Goal: Task Accomplishment & Management: Manage account settings

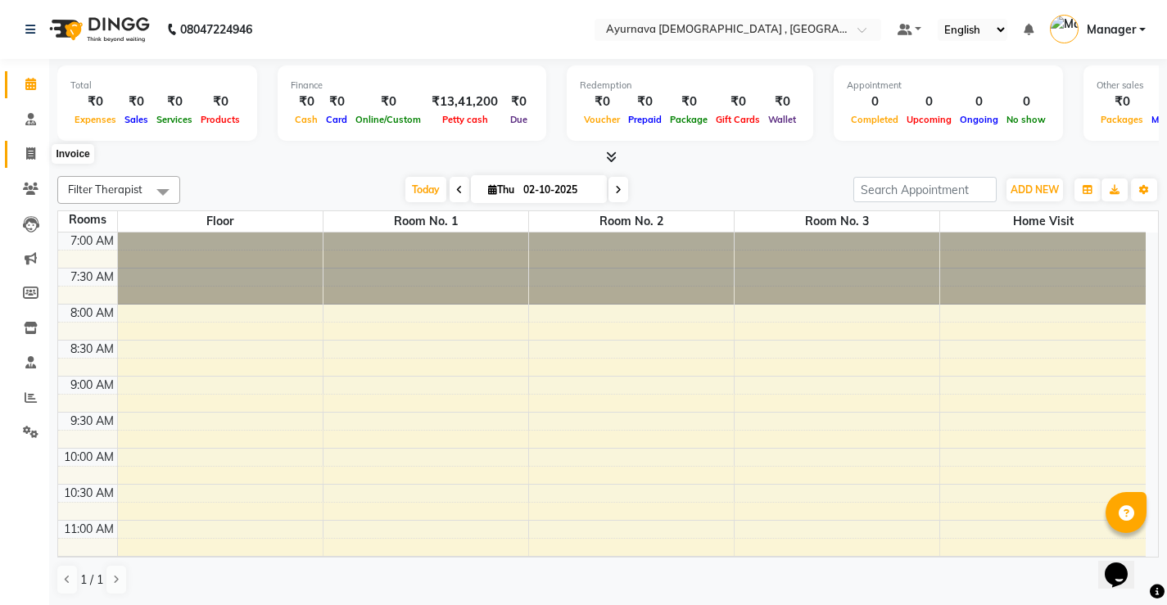
click at [29, 151] on icon at bounding box center [30, 153] width 9 height 12
select select "5587"
select select "service"
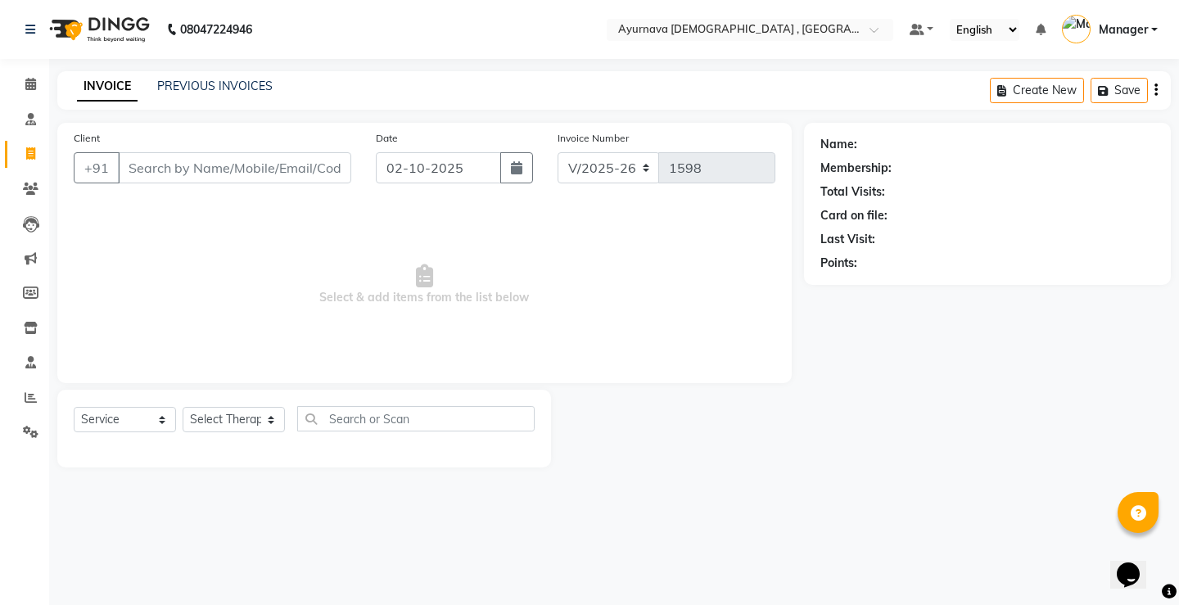
click at [228, 172] on input "Client" at bounding box center [234, 167] width 233 height 31
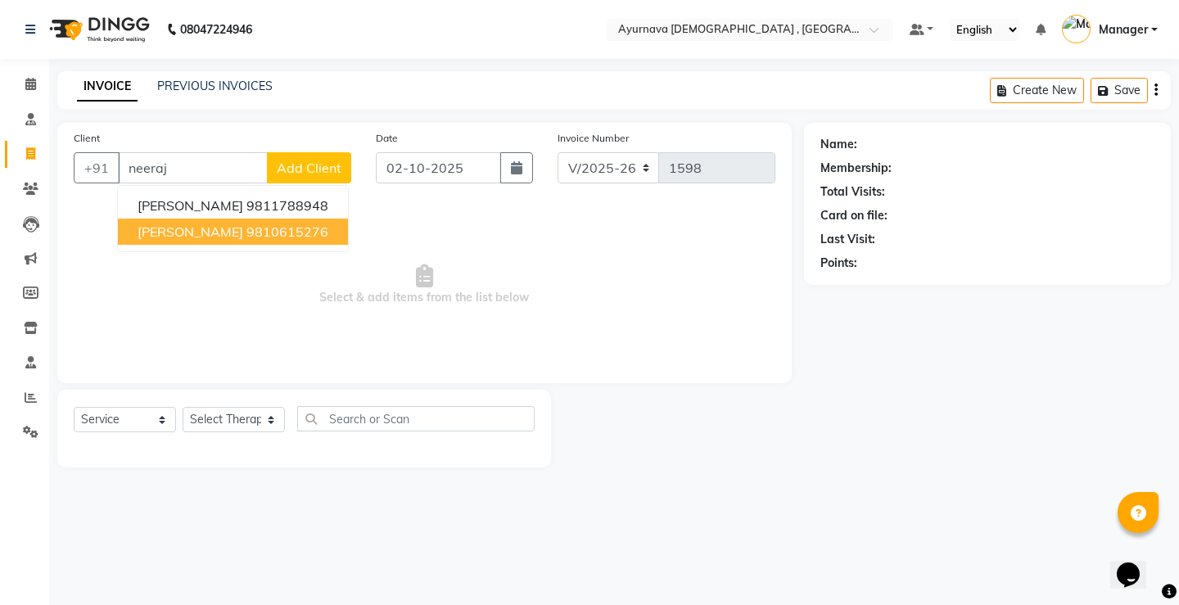
click at [284, 237] on ngb-highlight "9810615276" at bounding box center [288, 232] width 82 height 16
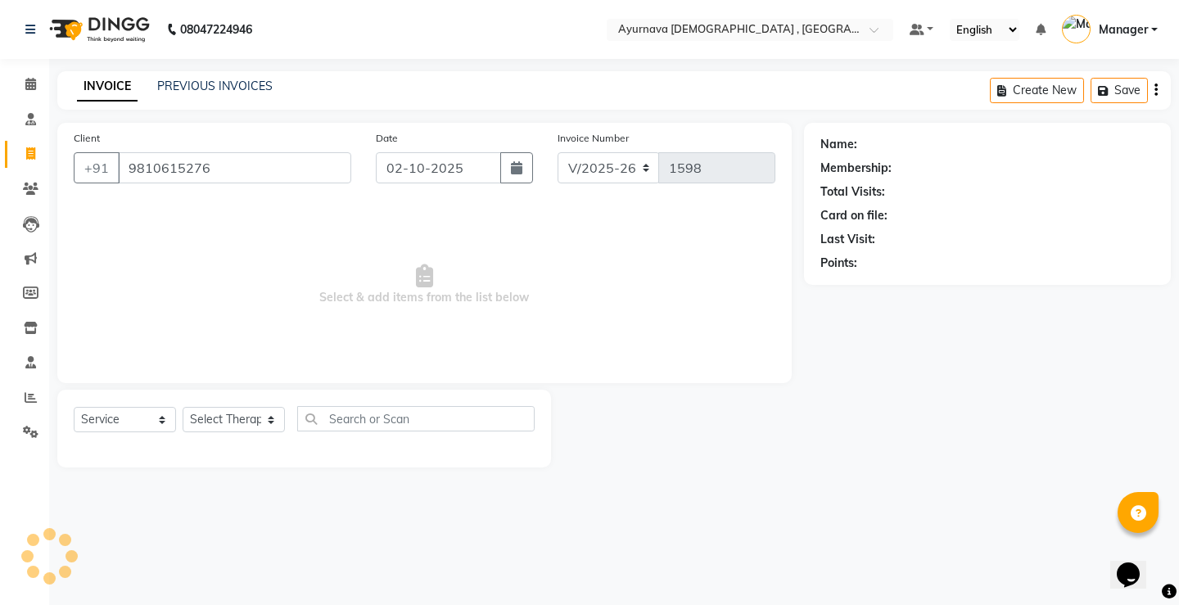
type input "9810615276"
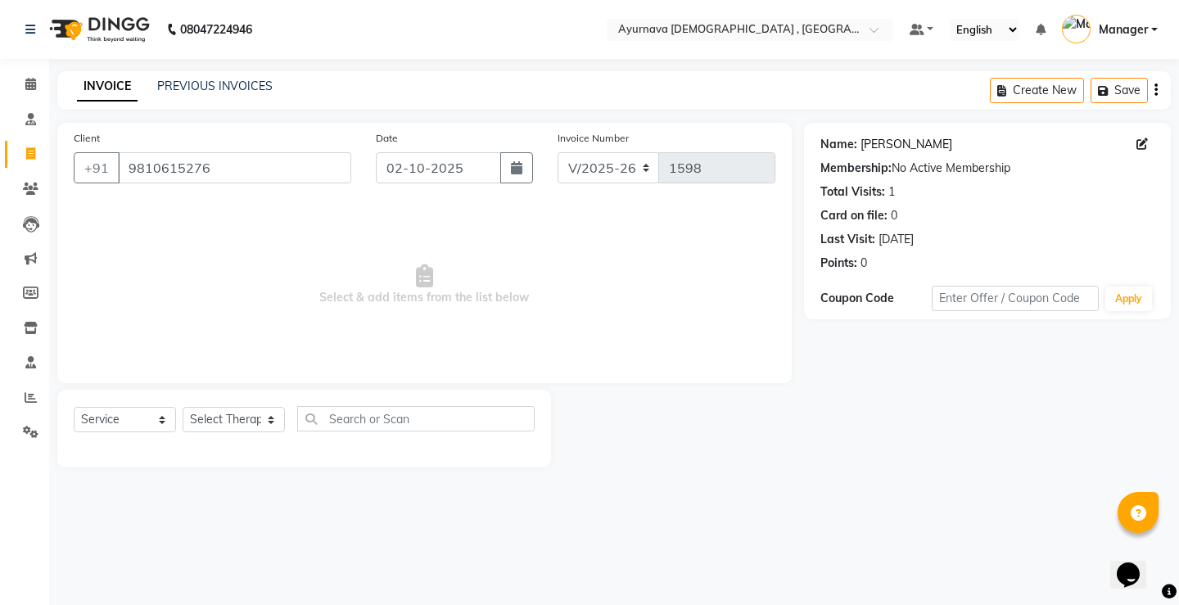
click at [909, 144] on link "[PERSON_NAME]" at bounding box center [907, 144] width 92 height 17
click at [923, 139] on link "[PERSON_NAME]" at bounding box center [907, 144] width 92 height 17
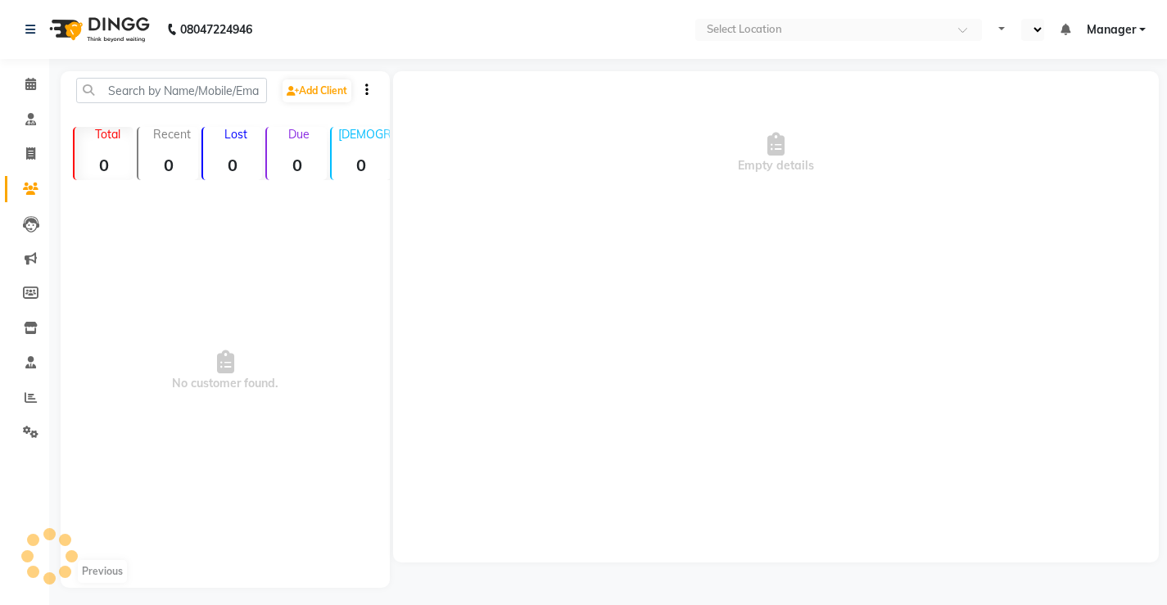
select select "en"
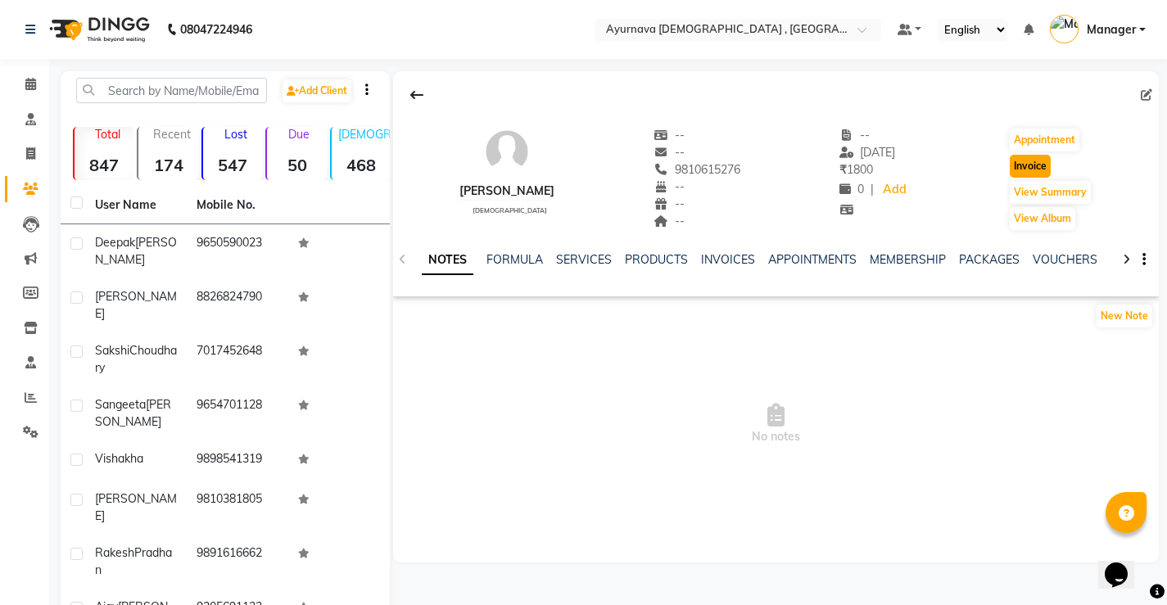
click at [1030, 170] on button "Invoice" at bounding box center [1030, 166] width 41 height 23
select select "service"
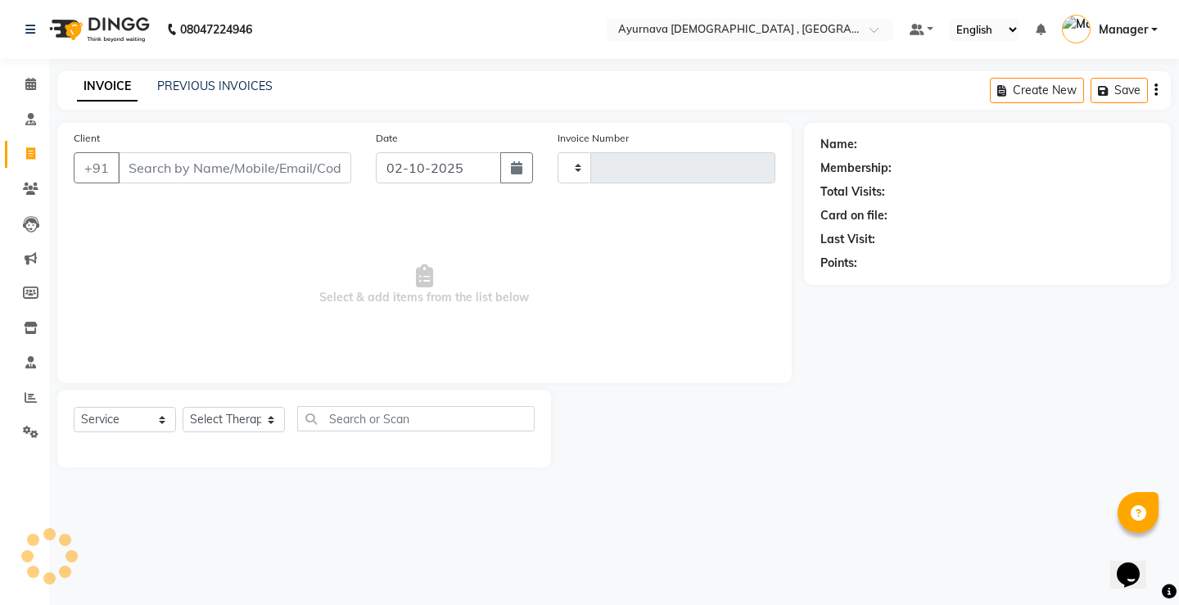
type input "1598"
select select "5587"
type input "9810615276"
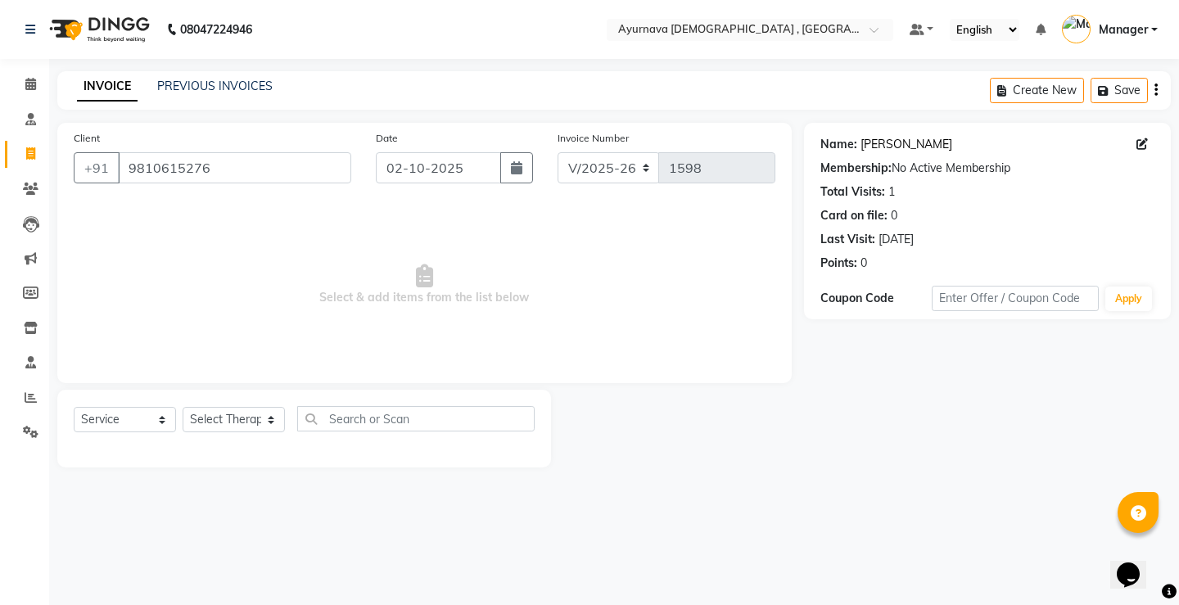
click at [907, 144] on link "[PERSON_NAME]" at bounding box center [907, 144] width 92 height 17
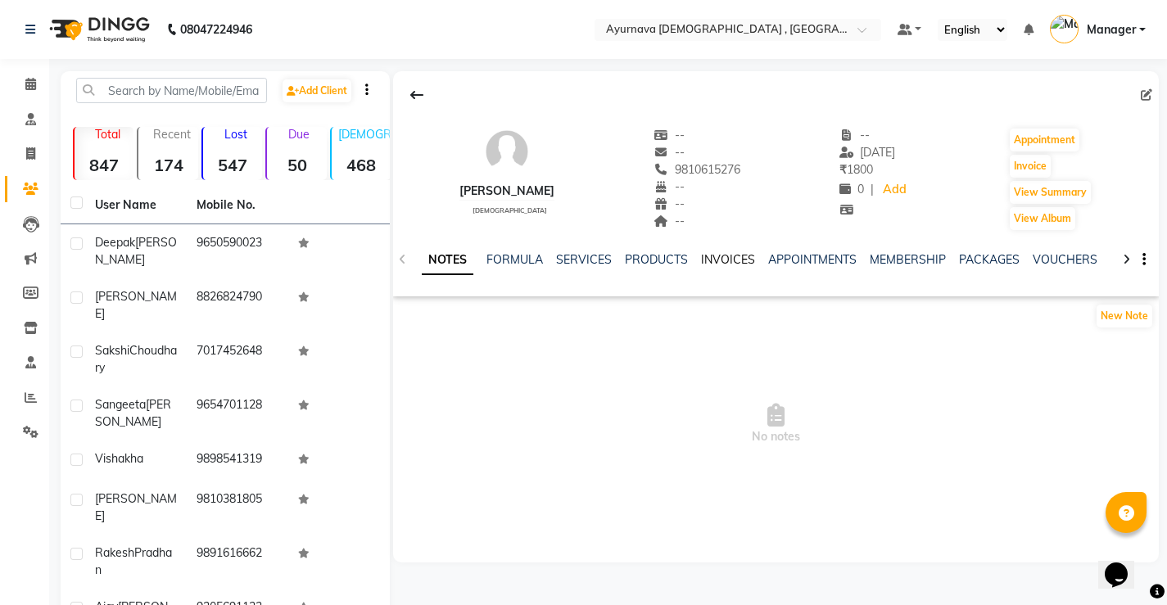
click at [729, 252] on link "INVOICES" at bounding box center [728, 259] width 54 height 15
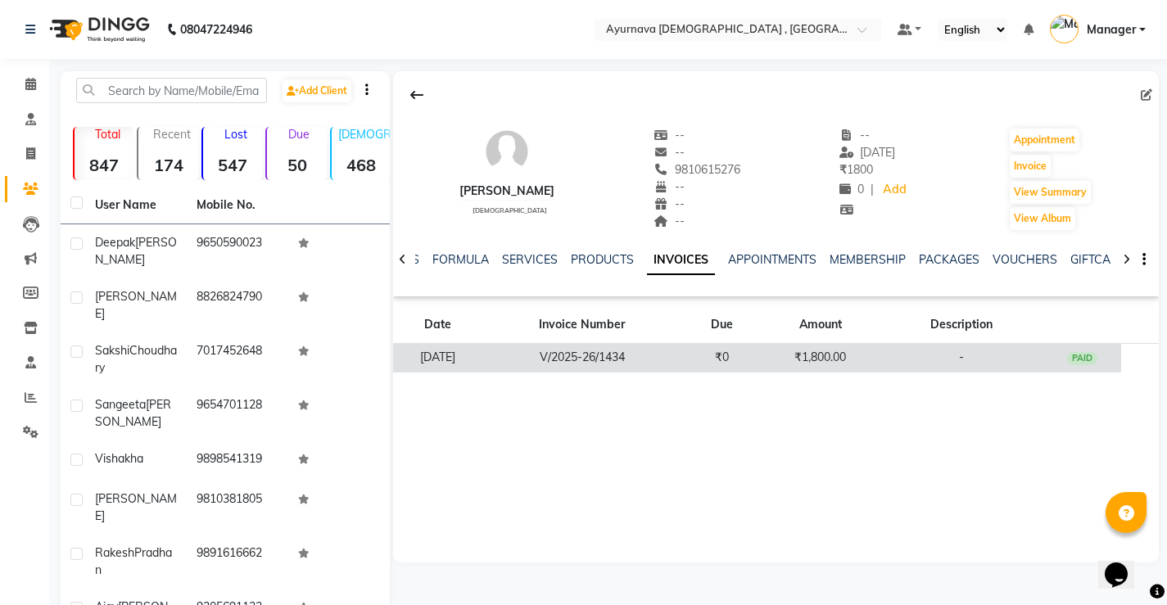
click at [1095, 355] on div "PAID" at bounding box center [1082, 358] width 31 height 13
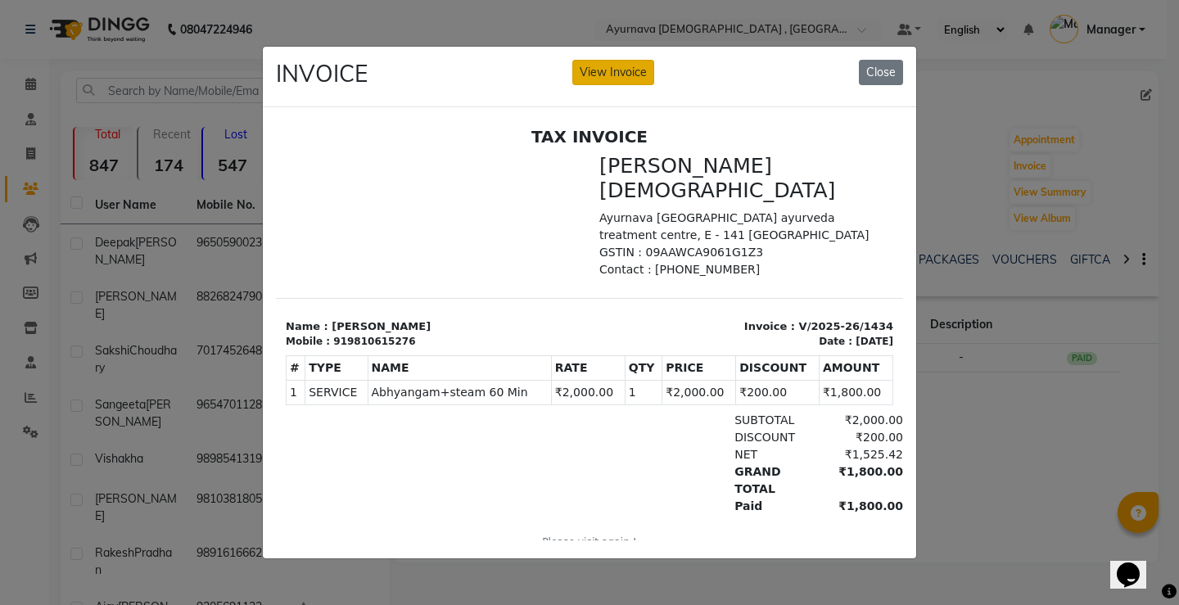
click at [618, 70] on button "View Invoice" at bounding box center [613, 72] width 82 height 25
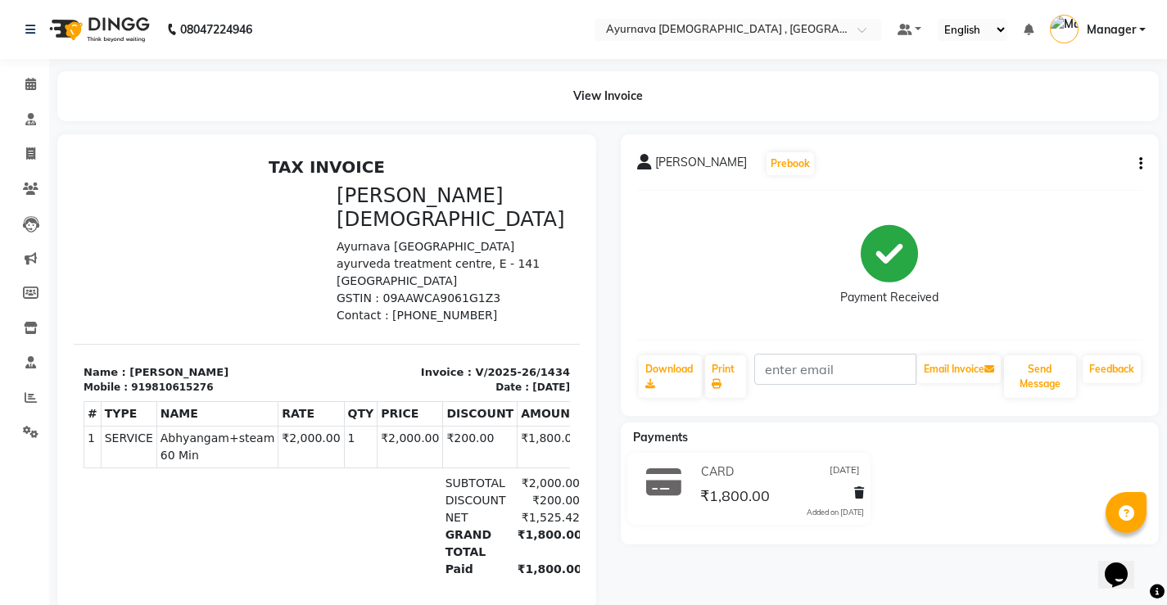
click at [1143, 161] on div "Neeraj Bhatia Prebook Payment Received Download Print Email Invoice Send Messag…" at bounding box center [890, 275] width 539 height 282
click at [1141, 164] on icon "button" at bounding box center [1140, 164] width 3 height 1
click at [1052, 188] on div "Edit Invoice" at bounding box center [1059, 184] width 112 height 20
select select "service"
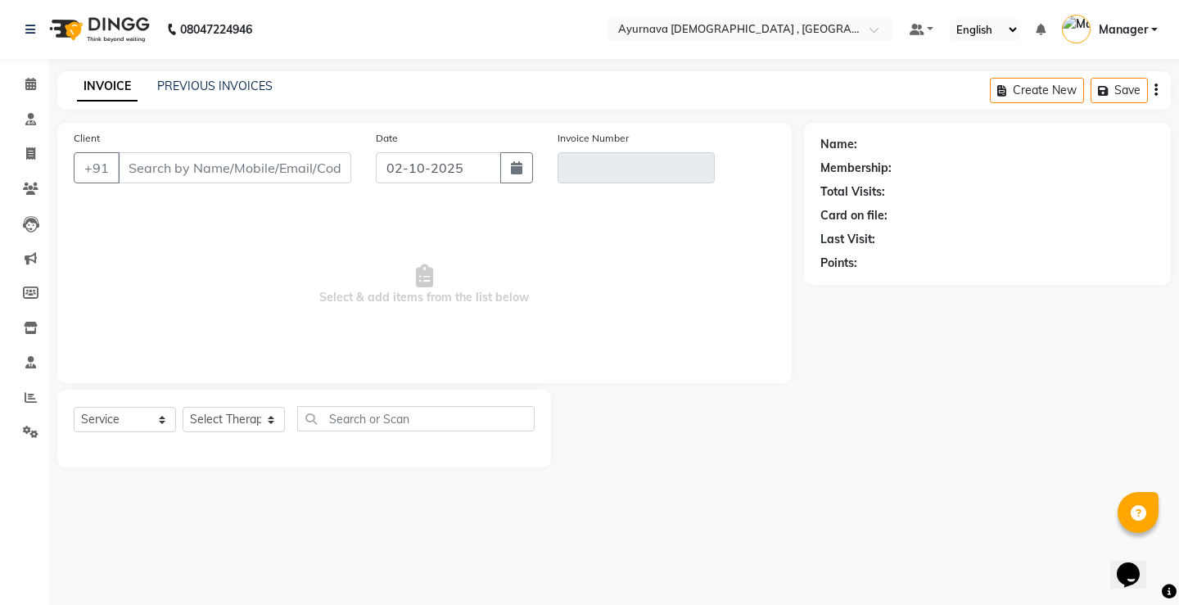
type input "9810615276"
type input "V/2025-26/1434"
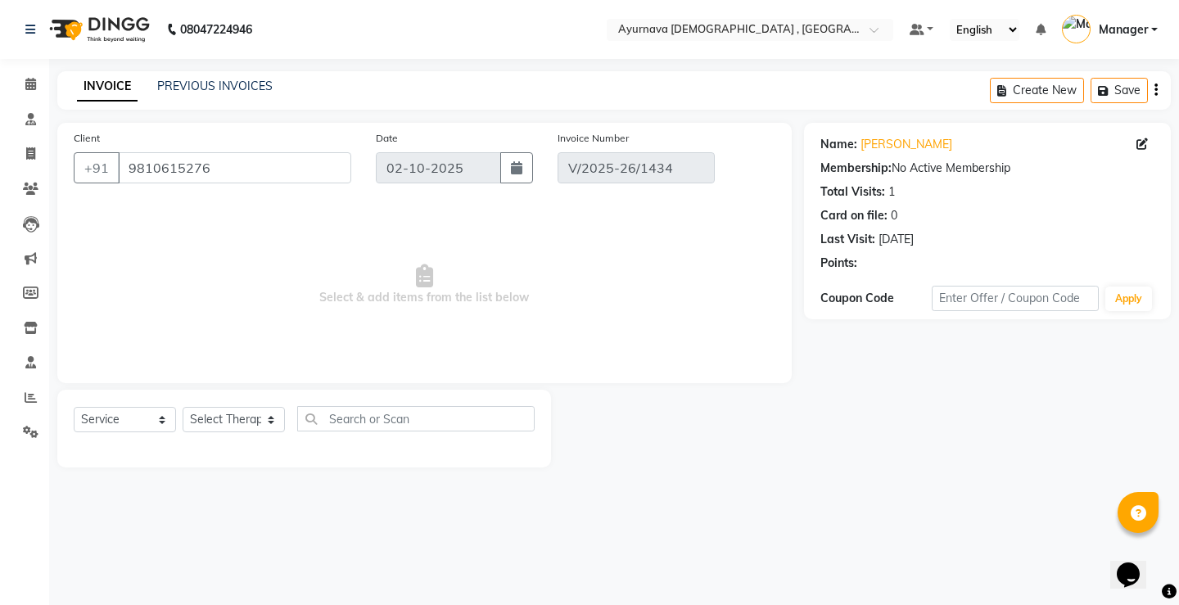
type input "[DATE]"
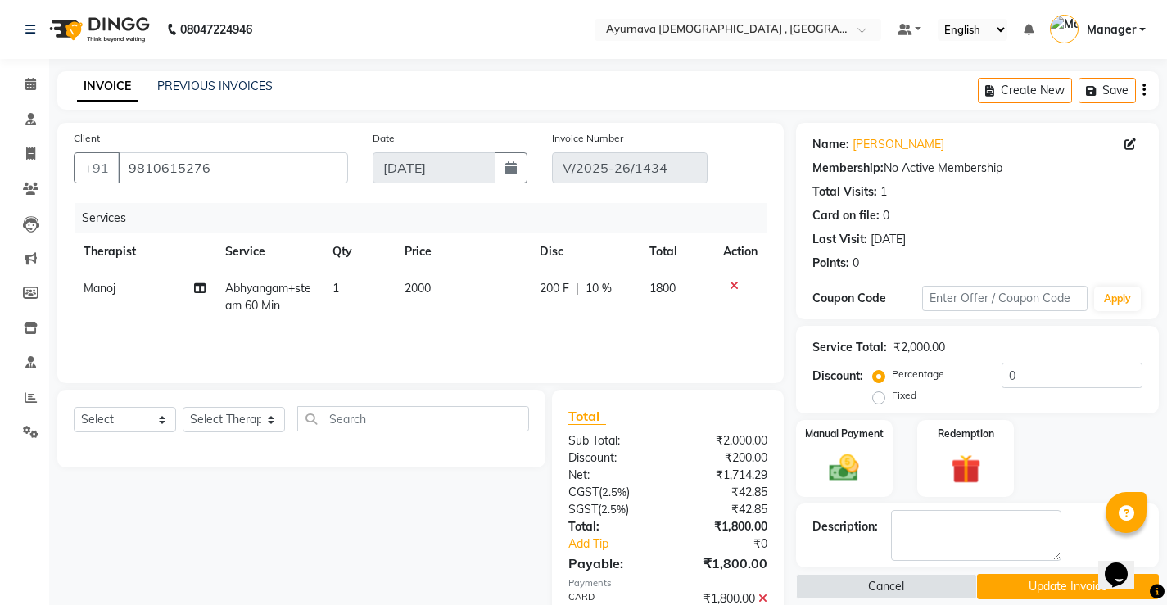
click at [730, 283] on icon at bounding box center [734, 285] width 9 height 11
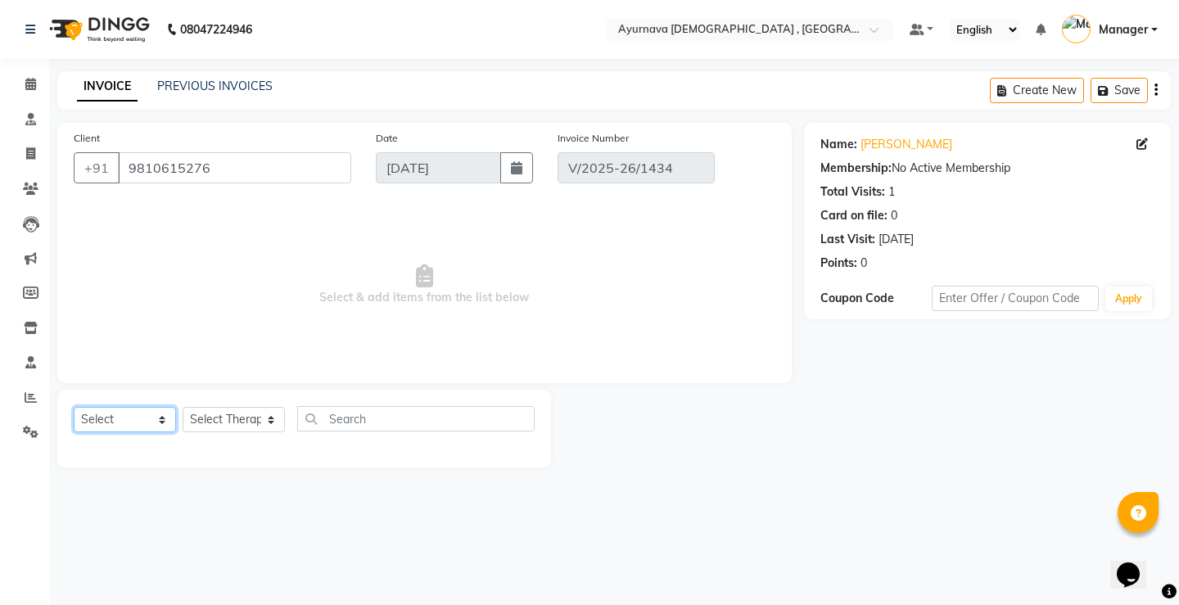
click at [114, 428] on select "Select Service Product Membership Package Voucher Prepaid Gift Card" at bounding box center [125, 419] width 102 height 25
click at [74, 407] on select "Select Service Product Membership Package Voucher Prepaid Gift Card" at bounding box center [125, 419] width 102 height 25
click at [108, 422] on select "Select Service Product Membership Package Voucher Prepaid Gift Card" at bounding box center [125, 419] width 102 height 25
click at [74, 407] on select "Select Service Product Membership Package Voucher Prepaid Gift Card" at bounding box center [125, 419] width 102 height 25
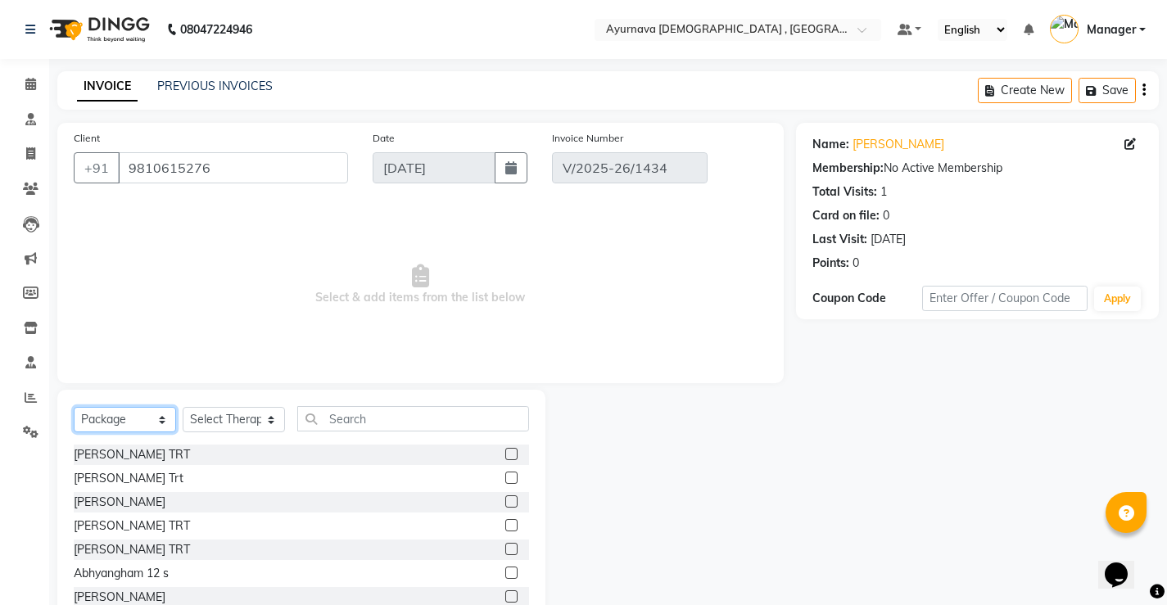
click at [157, 416] on select "Select Service Product Membership Package Voucher Prepaid Gift Card" at bounding box center [125, 419] width 102 height 25
select select "P"
click at [74, 407] on select "Select Service Product Membership Package Voucher Prepaid Gift Card" at bounding box center [125, 419] width 102 height 25
click at [256, 417] on select "Select Therapist Abhinav Anjali Anjali kalka ji ASHMITA Dileep Dr Arathy S Dr R…" at bounding box center [234, 419] width 102 height 25
select select "87272"
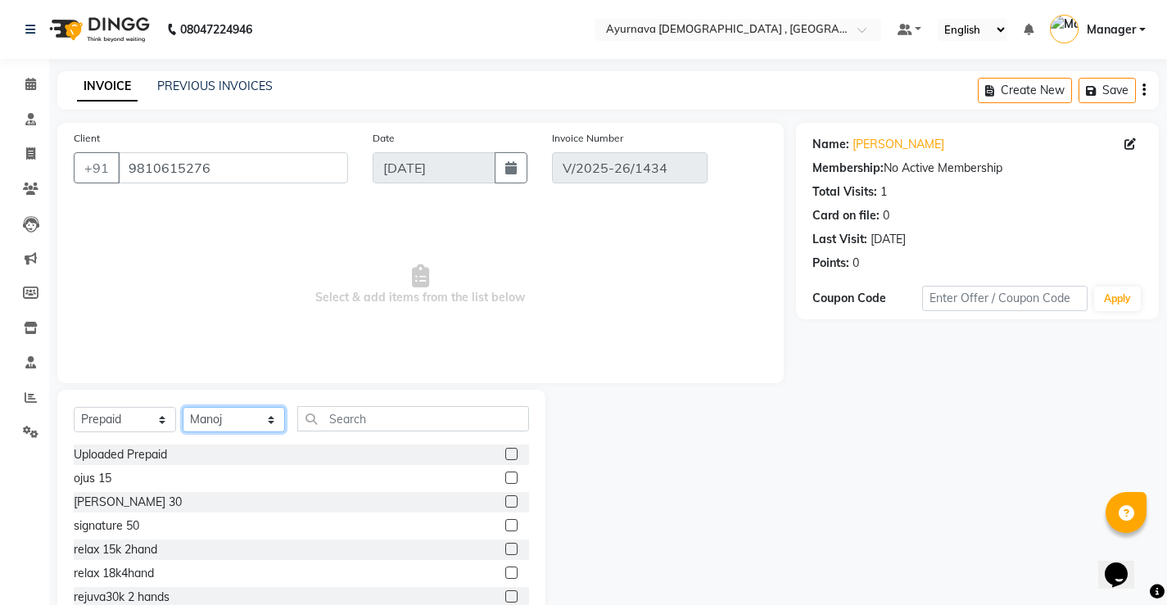
click at [183, 407] on select "Select Therapist Abhinav Anjali Anjali kalka ji ASHMITA Dileep Dr Arathy S Dr R…" at bounding box center [234, 419] width 102 height 25
click at [505, 548] on label at bounding box center [511, 549] width 12 height 12
click at [505, 548] on input "checkbox" at bounding box center [510, 550] width 11 height 11
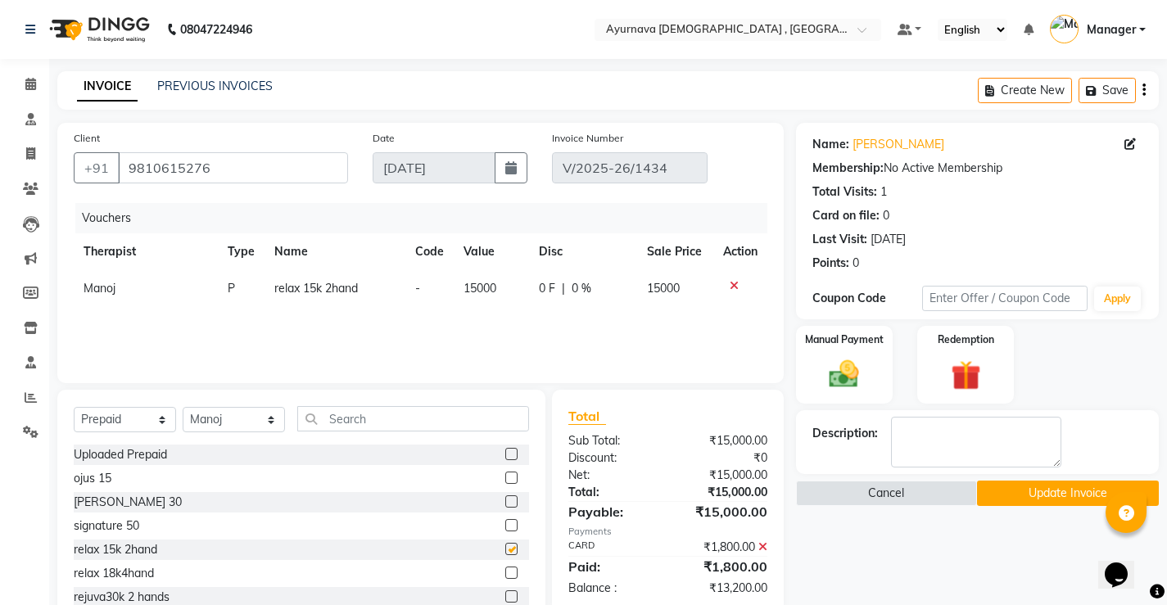
checkbox input "false"
click at [853, 367] on img at bounding box center [844, 374] width 50 height 35
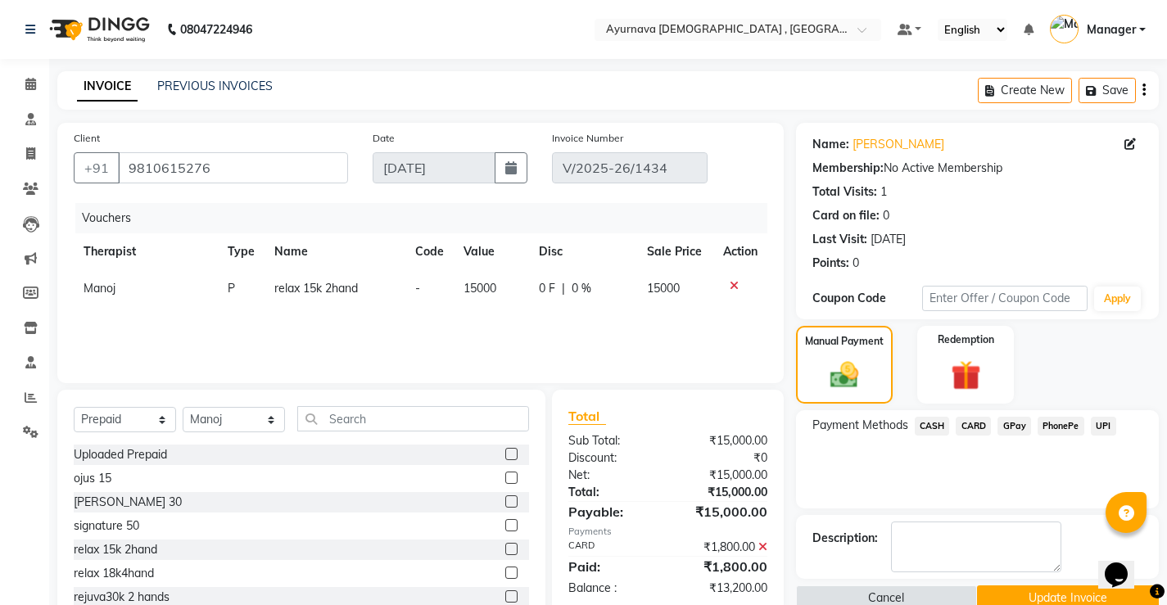
click at [969, 426] on span "CARD" at bounding box center [973, 426] width 35 height 19
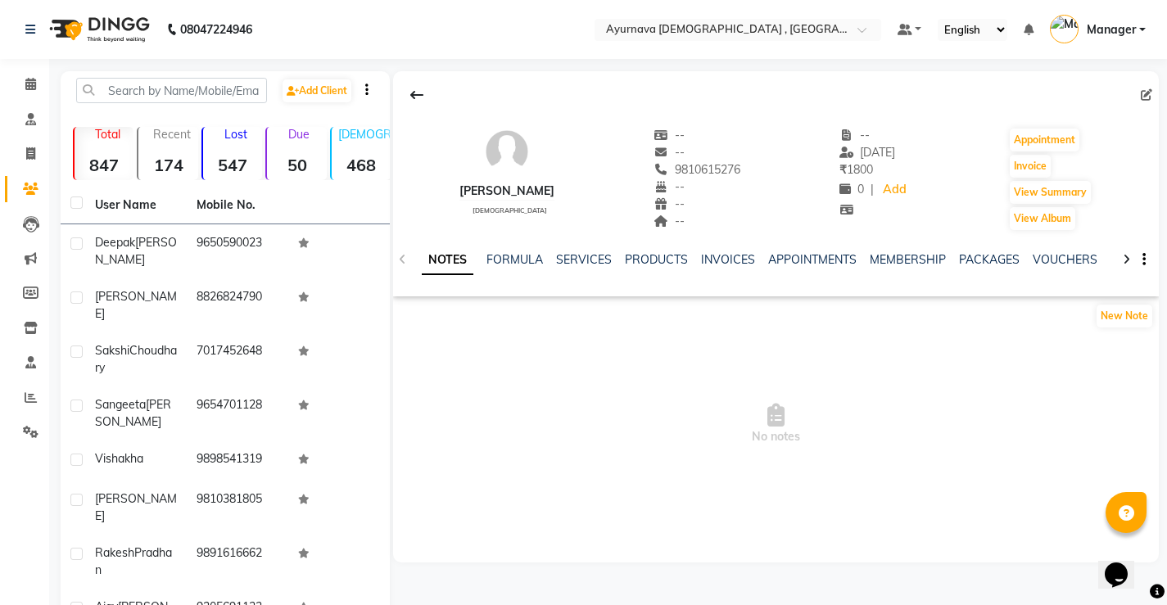
click at [717, 251] on div "NOTES FORMULA SERVICES PRODUCTS INVOICES APPOINTMENTS MEMBERSHIP PACKAGES VOUCH…" at bounding box center [776, 260] width 766 height 57
click at [715, 264] on link "INVOICES" at bounding box center [728, 259] width 54 height 15
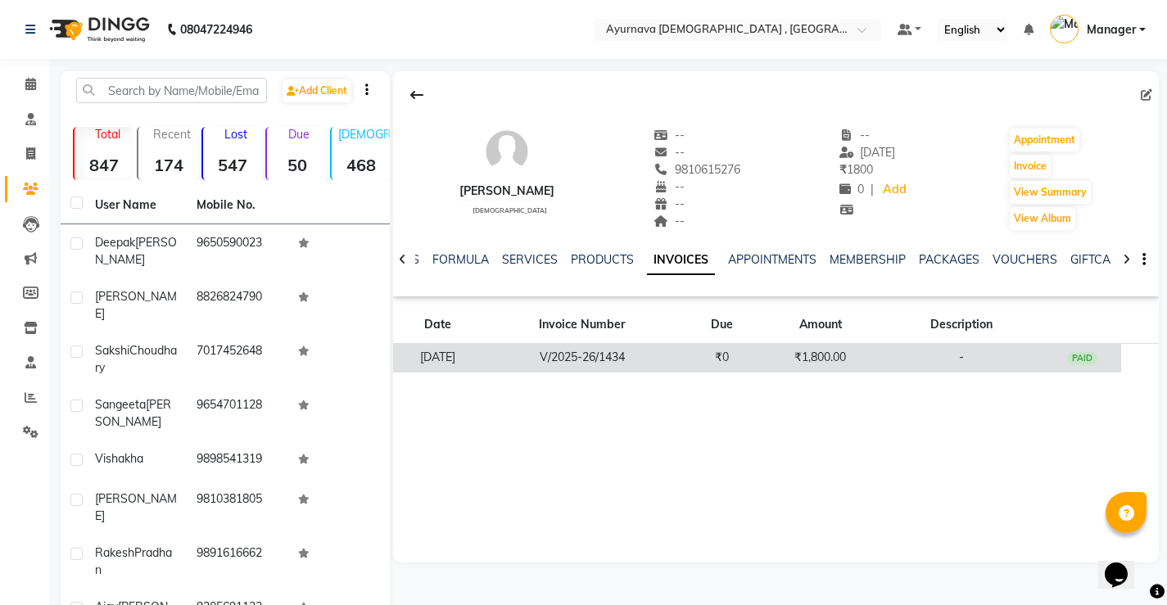
click at [1102, 350] on td "PAID" at bounding box center [1082, 358] width 79 height 29
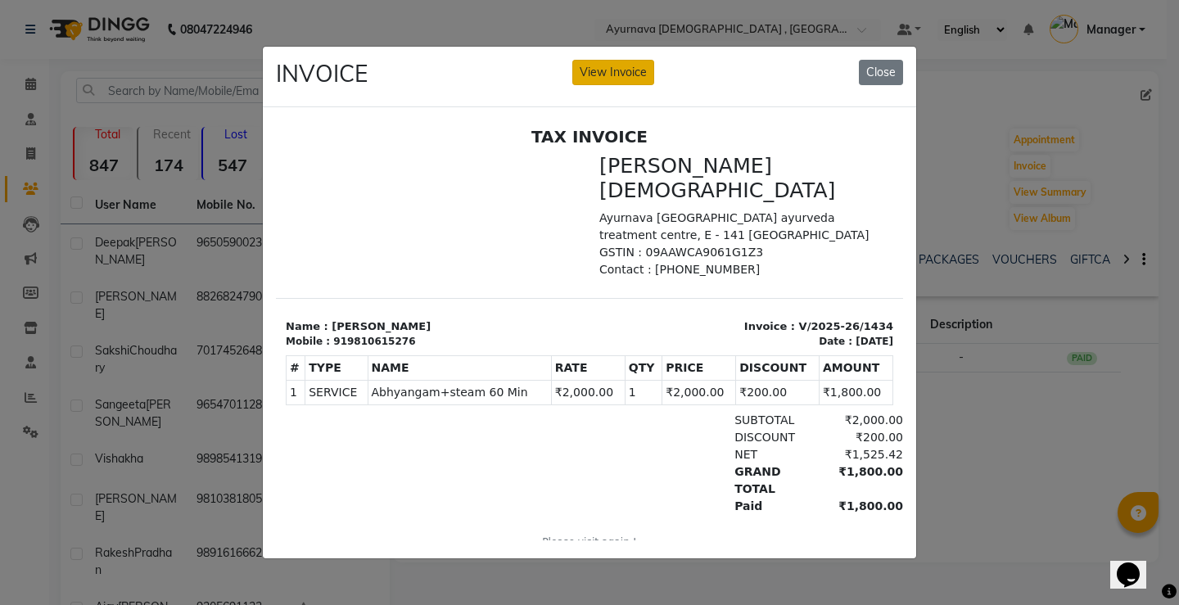
click at [622, 66] on button "View Invoice" at bounding box center [613, 72] width 82 height 25
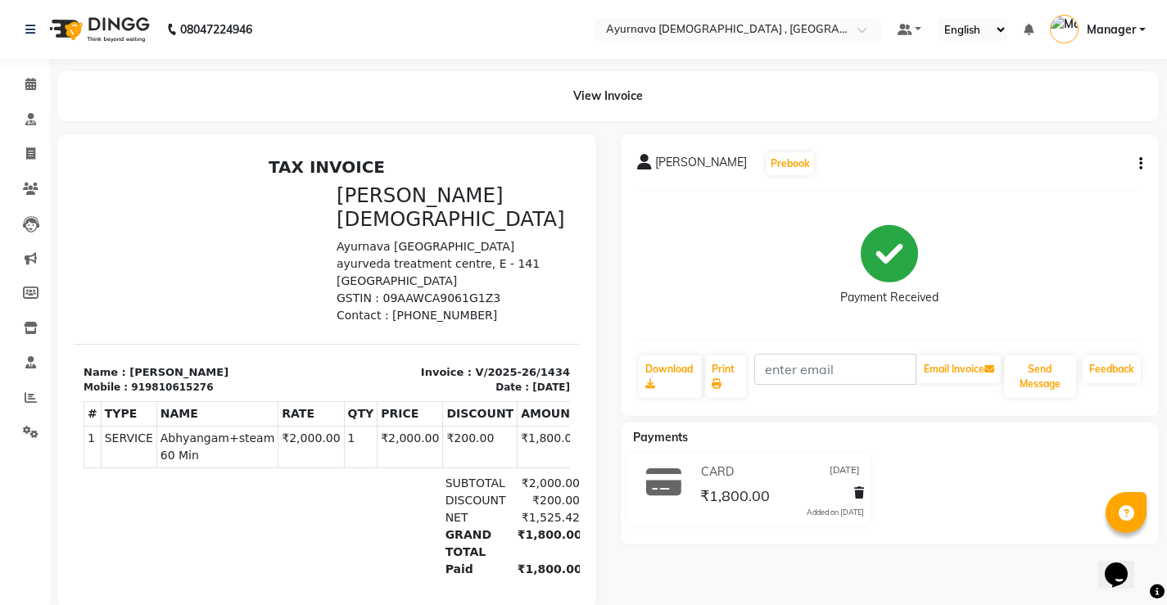
click at [1150, 163] on div "Neeraj Bhatia Prebook Payment Received Download Print Email Invoice Send Messag…" at bounding box center [890, 275] width 539 height 282
click at [1143, 165] on div "Neeraj Bhatia Prebook Payment Received Download Print Email Invoice Send Messag…" at bounding box center [890, 275] width 539 height 282
click at [1136, 170] on button "button" at bounding box center [1138, 164] width 10 height 17
click at [1062, 127] on div "Cancel Invoice" at bounding box center [1059, 123] width 112 height 20
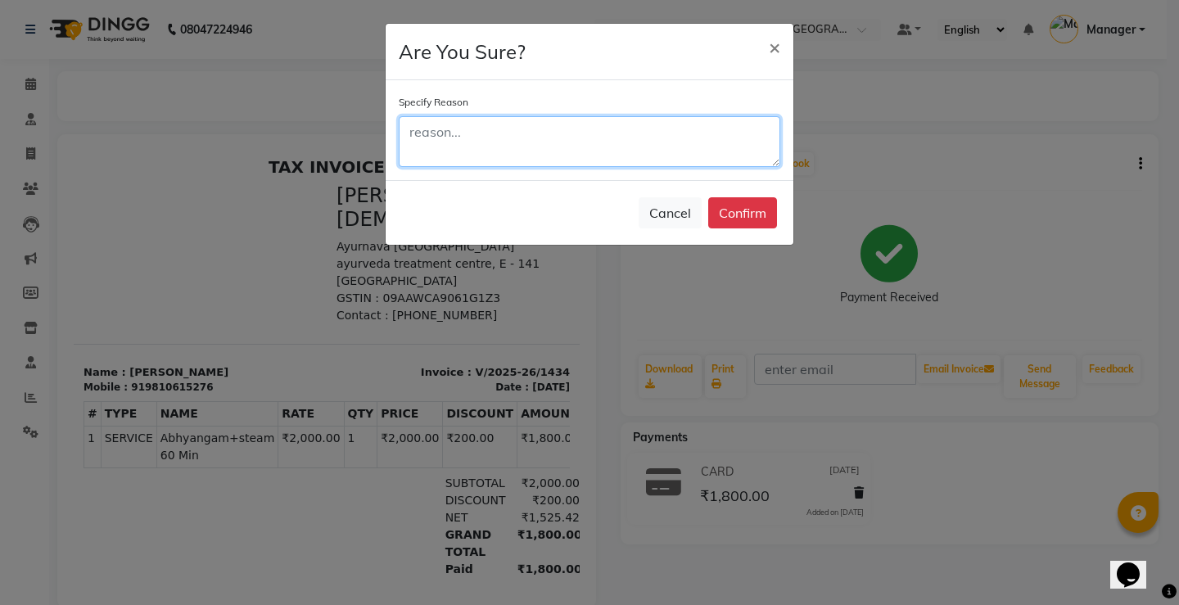
click at [586, 142] on textarea at bounding box center [590, 141] width 382 height 51
type textarea "wrong entry"
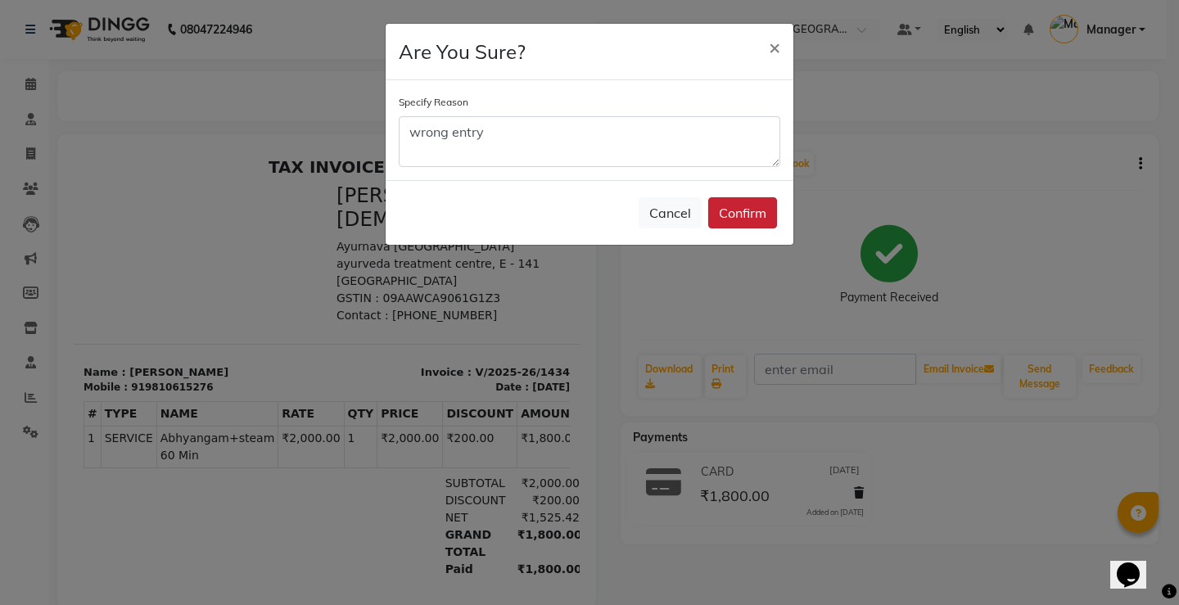
click at [760, 215] on button "Confirm" at bounding box center [742, 212] width 69 height 31
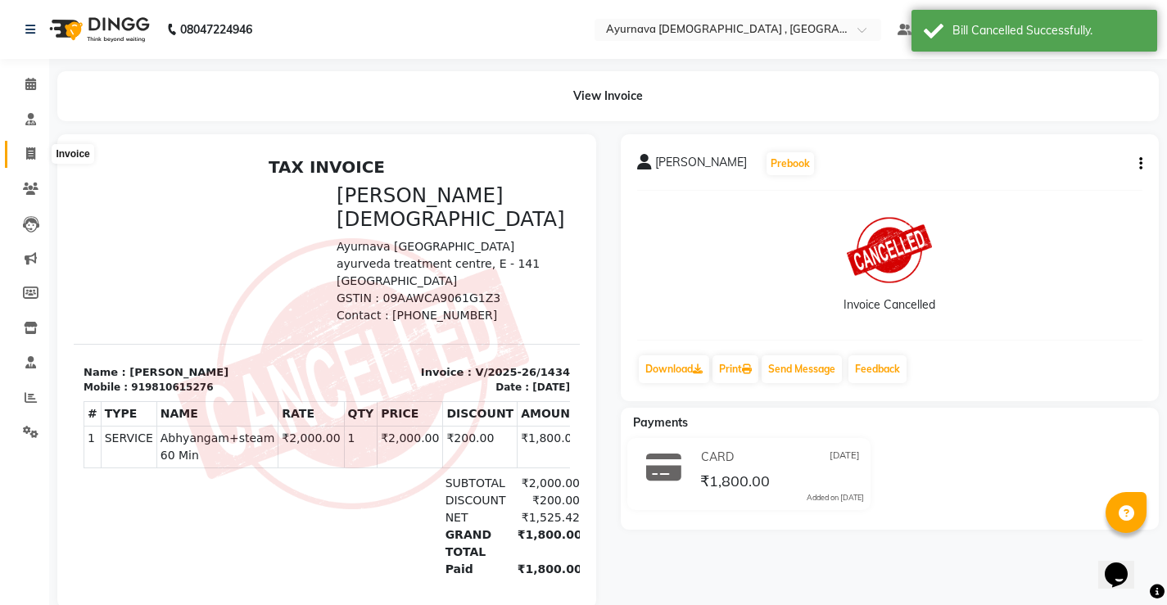
click at [29, 157] on icon at bounding box center [30, 153] width 9 height 12
select select "service"
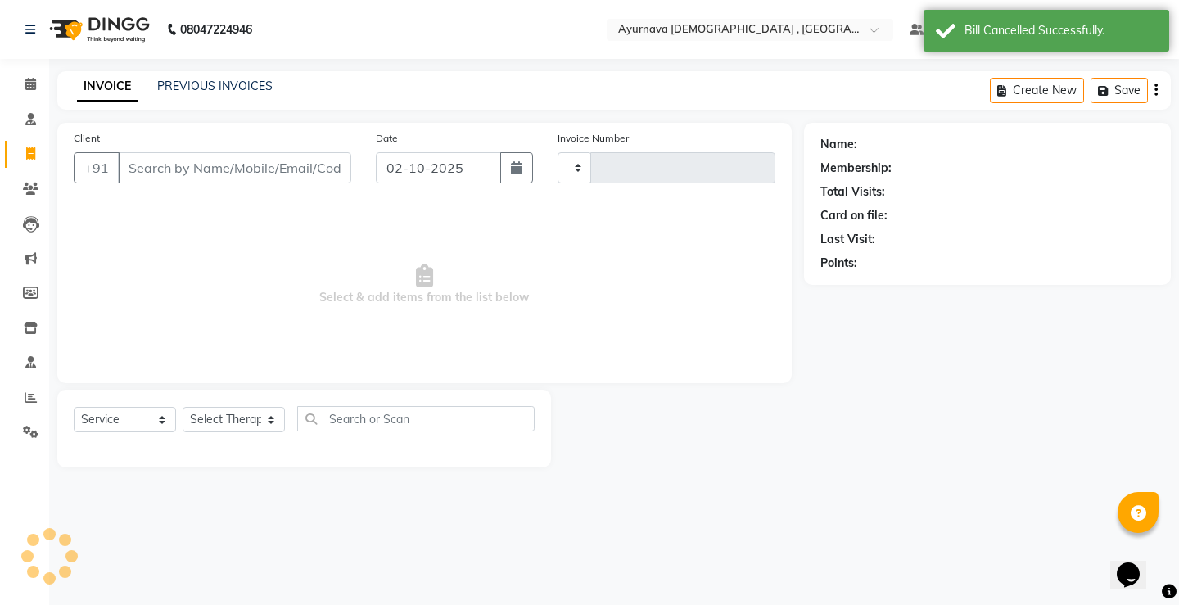
type input "1598"
select select "5587"
click at [205, 162] on input "Client" at bounding box center [234, 167] width 233 height 31
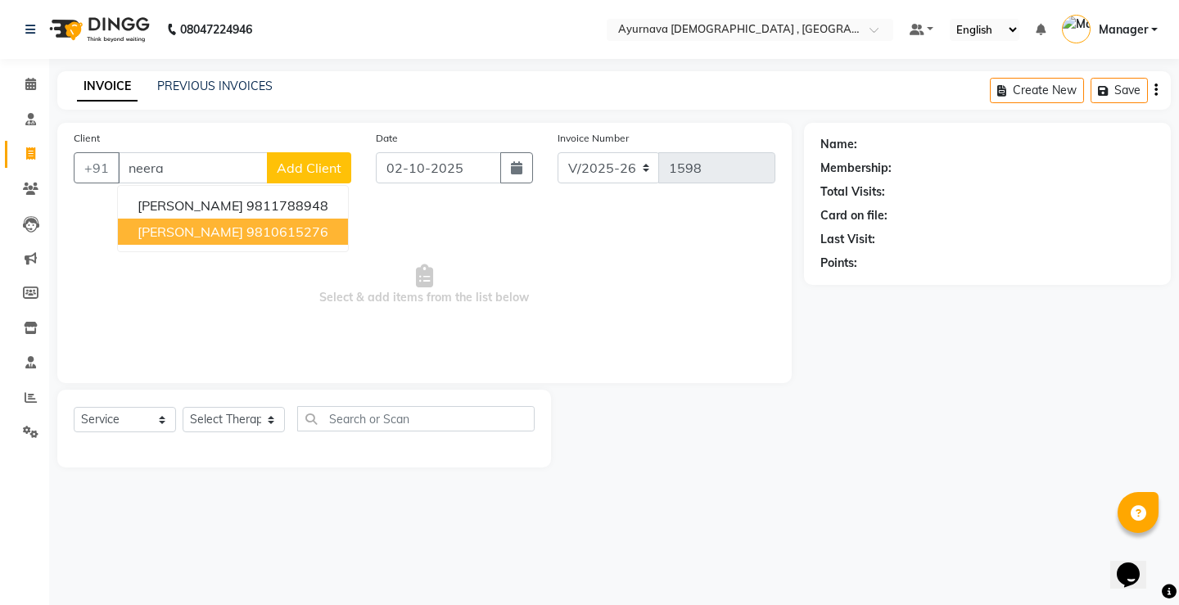
click at [213, 228] on span "[PERSON_NAME]" at bounding box center [191, 232] width 106 height 16
type input "9810615276"
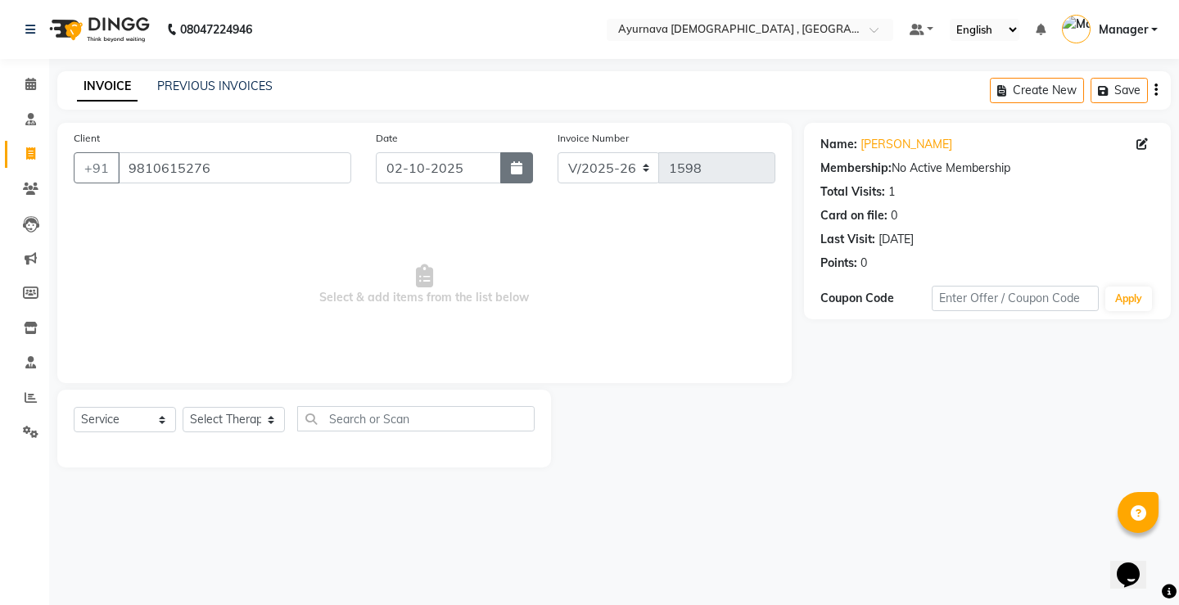
click at [507, 173] on button "button" at bounding box center [516, 167] width 33 height 31
select select "10"
select select "2025"
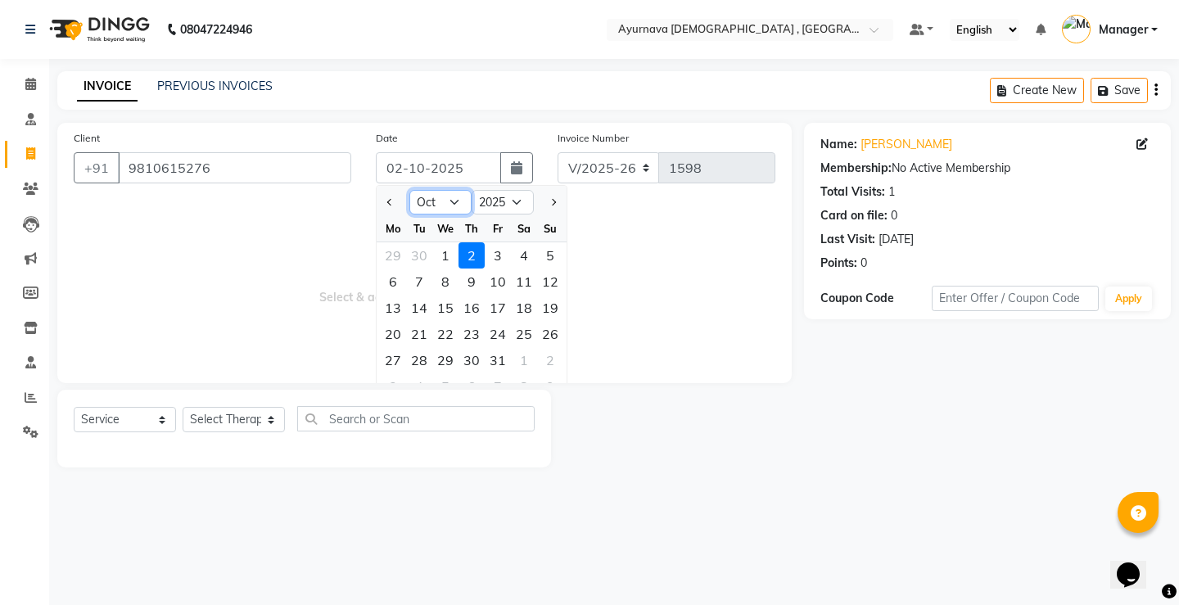
click at [452, 207] on select "Jan Feb Mar Apr May Jun Jul Aug Sep Oct Nov Dec" at bounding box center [440, 202] width 62 height 25
select select "9"
click at [409, 190] on select "Jan Feb Mar Apr May Jun Jul Aug Sep Oct Nov Dec" at bounding box center [440, 202] width 62 height 25
click at [473, 285] on div "11" at bounding box center [472, 282] width 26 height 26
type input "[DATE]"
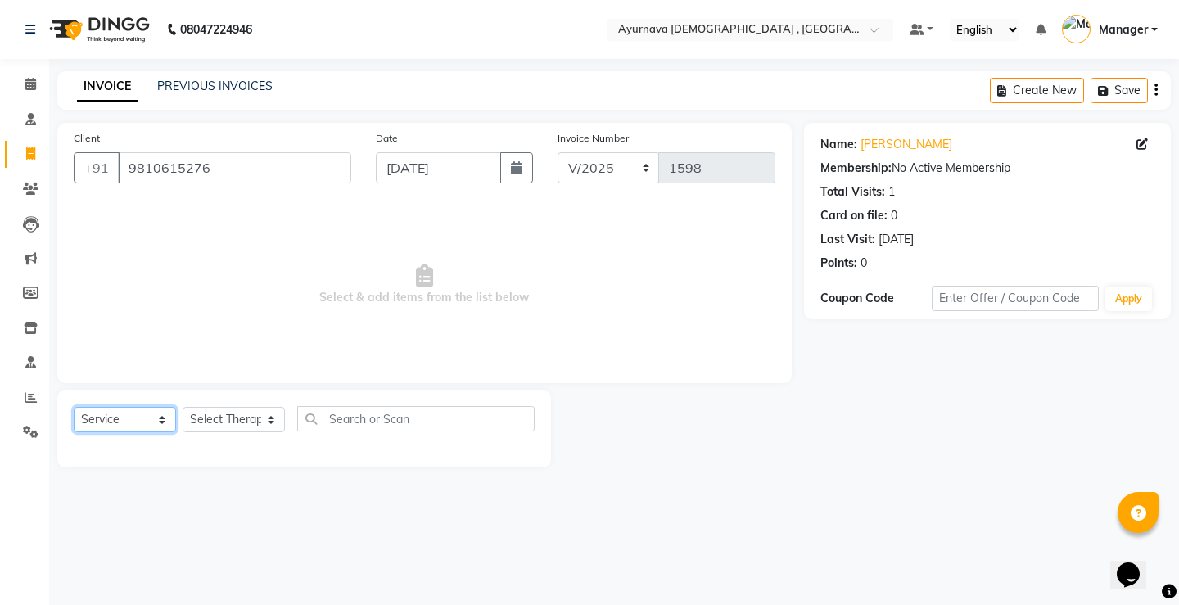
click at [131, 420] on select "Select Service Product Membership Package Voucher Prepaid Gift Card" at bounding box center [125, 419] width 102 height 25
select select "P"
click at [74, 407] on select "Select Service Product Membership Package Voucher Prepaid Gift Card" at bounding box center [125, 419] width 102 height 25
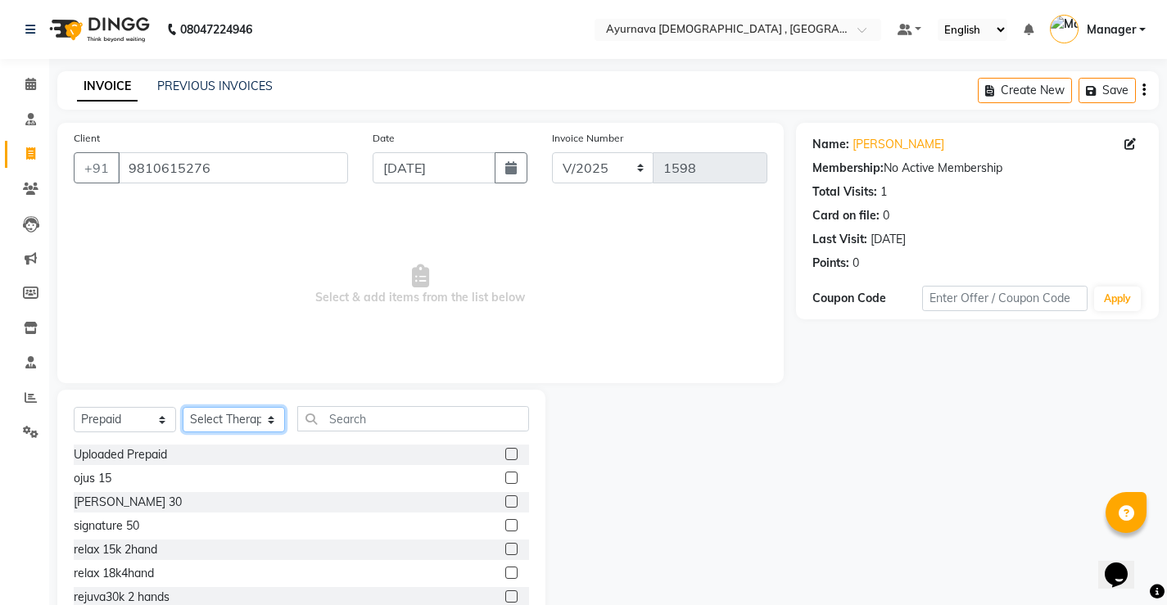
click at [215, 415] on select "Select Therapist Abhinav Anjali Anjali kalka ji ASHMITA Dileep Dr Arathy S Dr R…" at bounding box center [234, 419] width 102 height 25
select select "87272"
click at [183, 407] on select "Select Therapist Abhinav Anjali Anjali kalka ji ASHMITA Dileep Dr Arathy S Dr R…" at bounding box center [234, 419] width 102 height 25
click at [505, 546] on label at bounding box center [511, 549] width 12 height 12
click at [505, 546] on input "checkbox" at bounding box center [510, 550] width 11 height 11
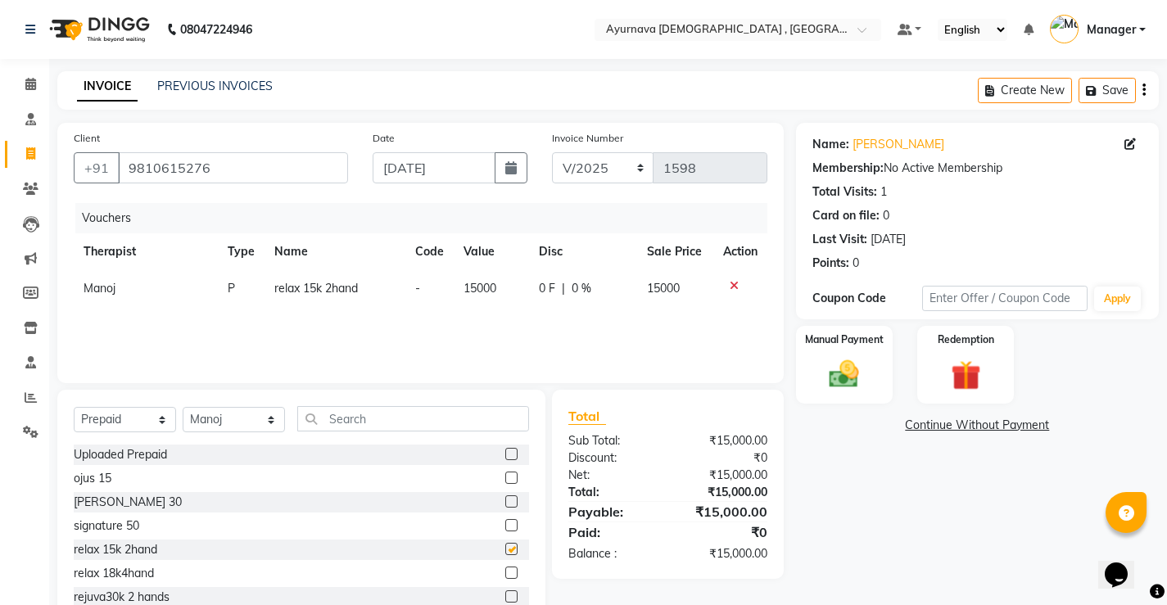
checkbox input "false"
click at [880, 382] on div "Manual Payment" at bounding box center [844, 364] width 101 height 81
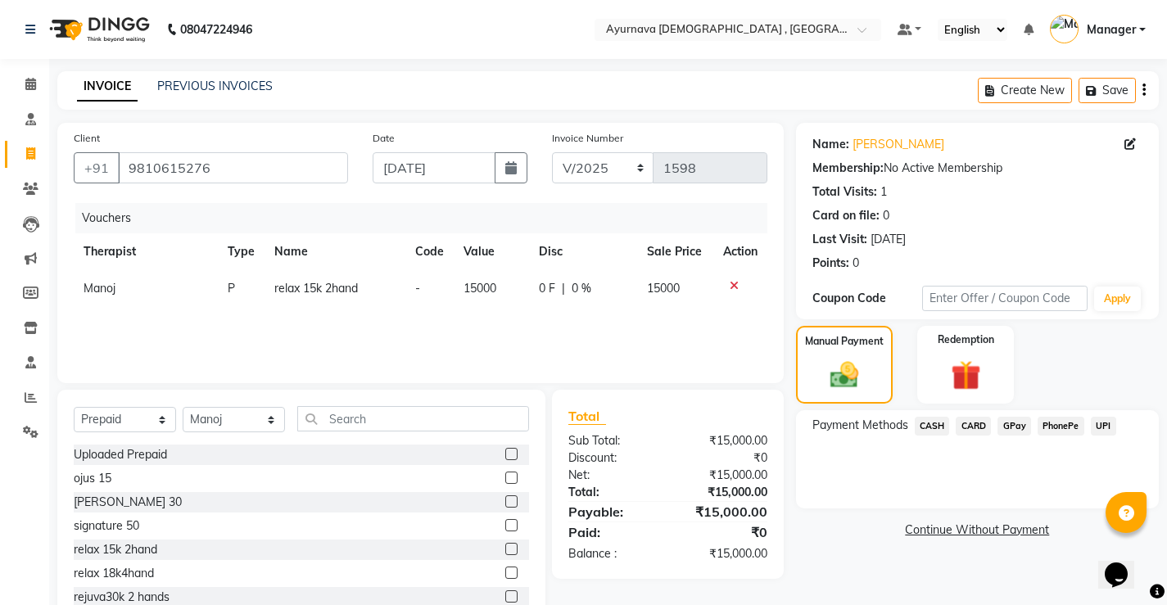
click at [970, 428] on span "CARD" at bounding box center [973, 426] width 35 height 19
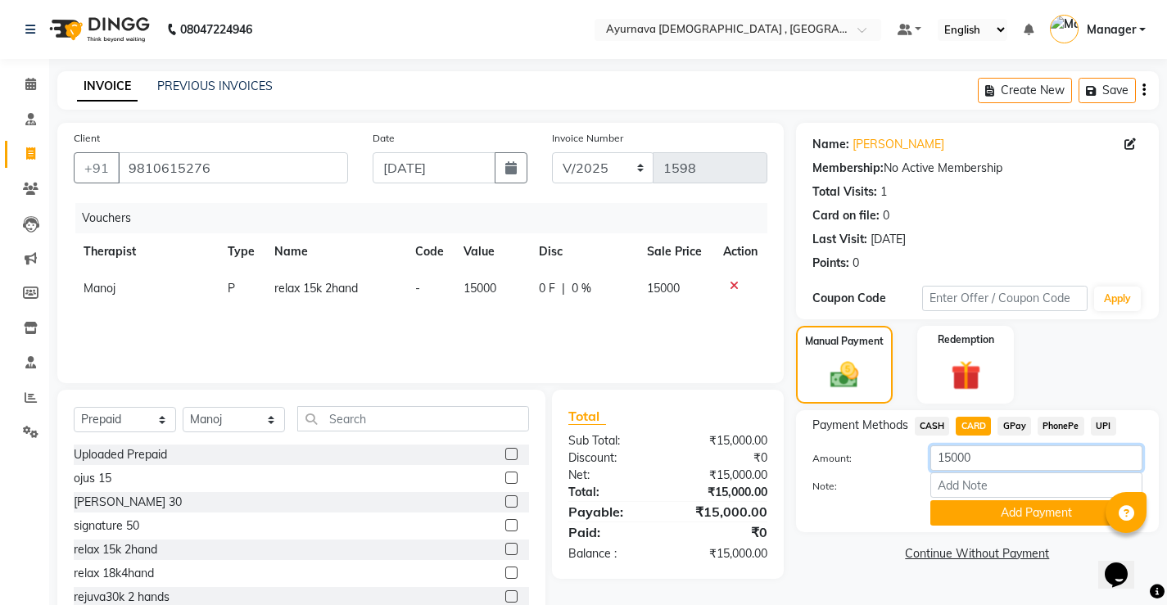
click at [975, 459] on input "15000" at bounding box center [1036, 458] width 212 height 25
type input "1800"
click at [984, 509] on button "Add Payment" at bounding box center [1036, 512] width 212 height 25
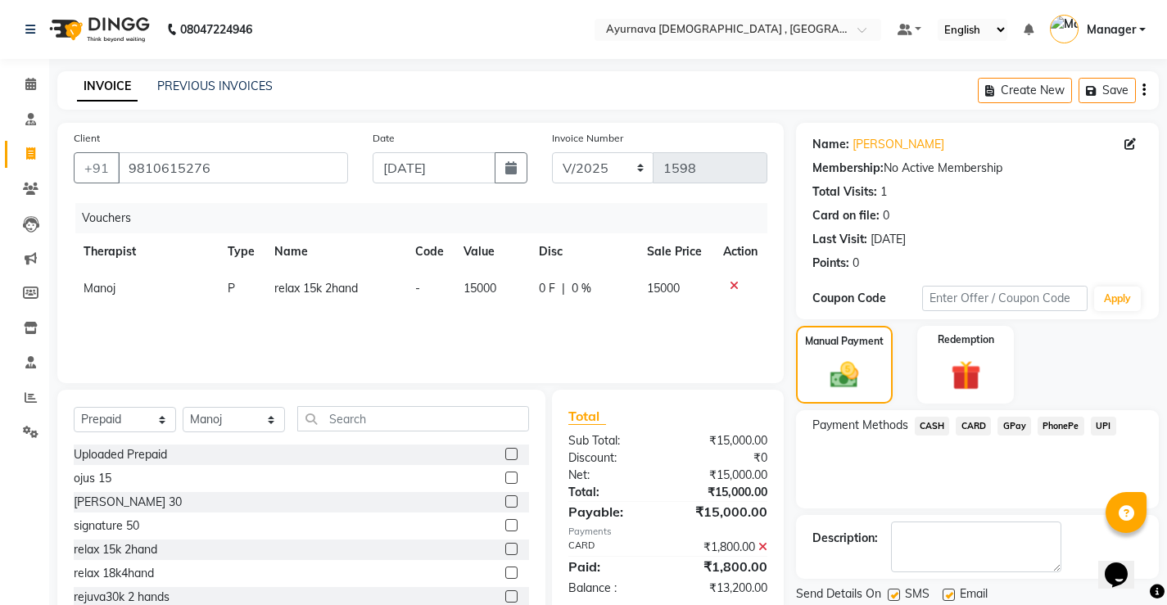
scroll to position [54, 0]
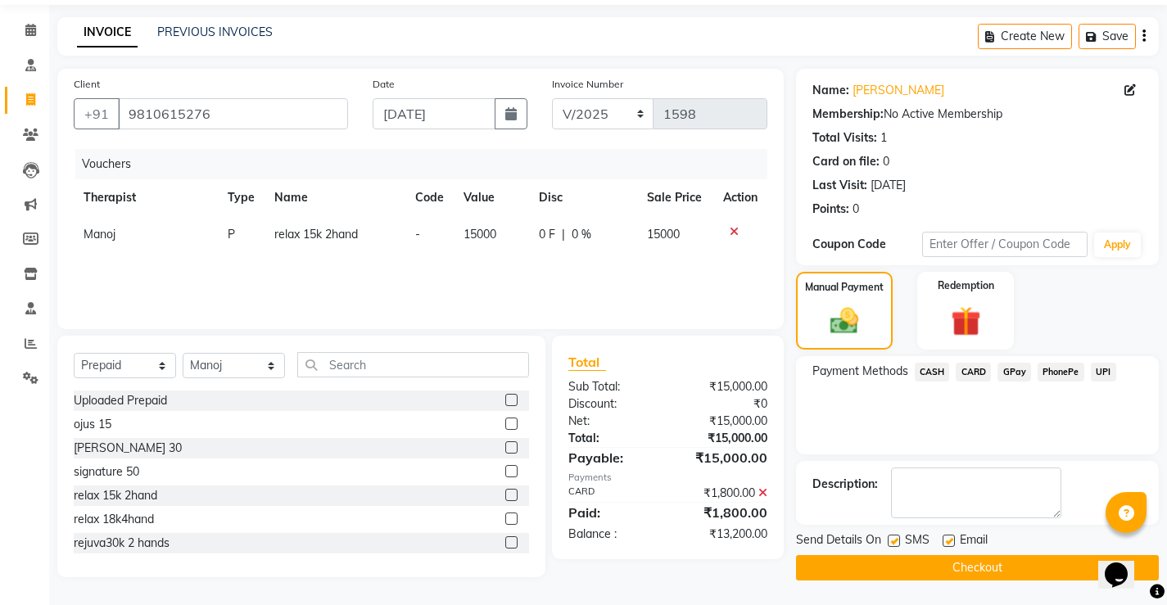
click at [951, 541] on label at bounding box center [949, 541] width 12 height 12
click at [951, 541] on input "checkbox" at bounding box center [948, 541] width 11 height 11
checkbox input "false"
click at [895, 541] on label at bounding box center [894, 541] width 12 height 12
click at [895, 541] on input "checkbox" at bounding box center [893, 541] width 11 height 11
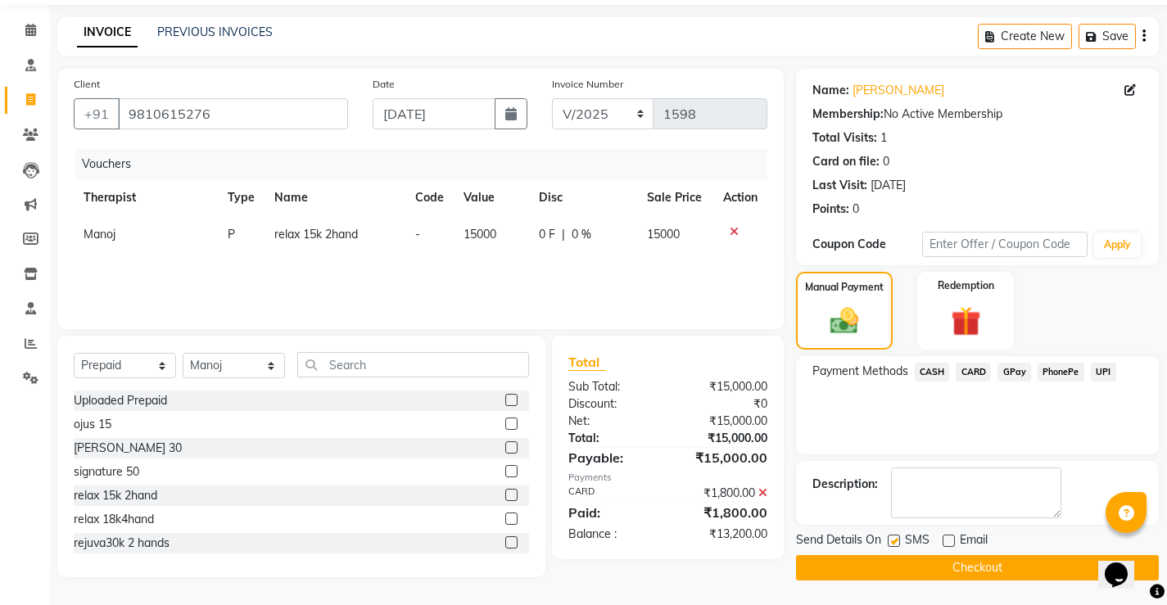
checkbox input "false"
click at [924, 572] on button "Checkout" at bounding box center [977, 567] width 363 height 25
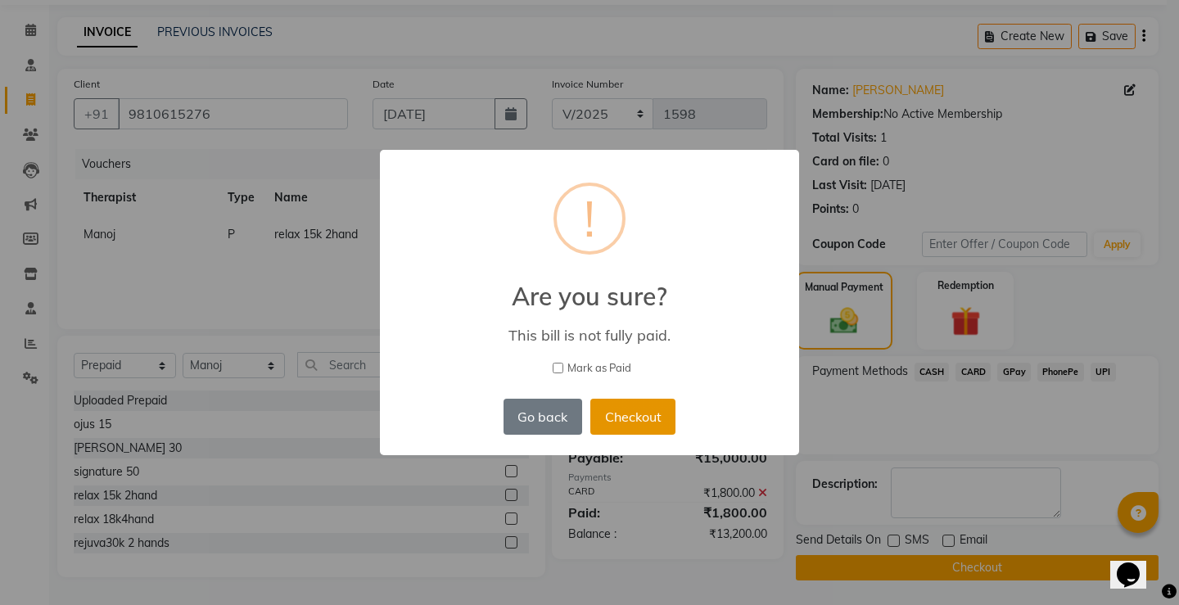
click at [637, 425] on button "Checkout" at bounding box center [632, 417] width 85 height 36
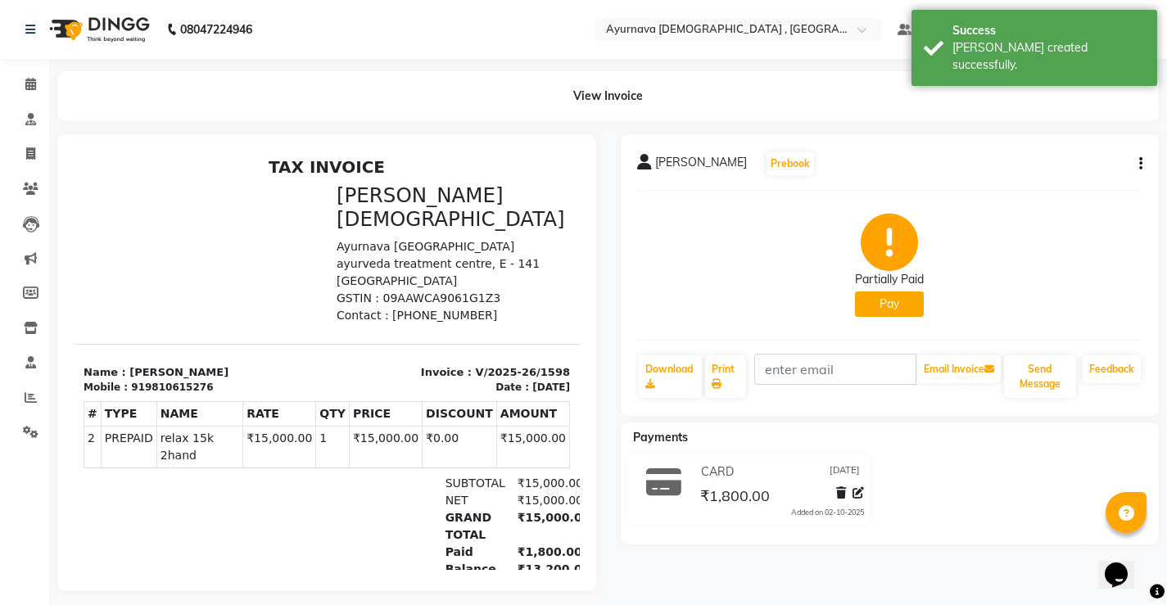
click at [881, 310] on button "Pay" at bounding box center [889, 304] width 69 height 25
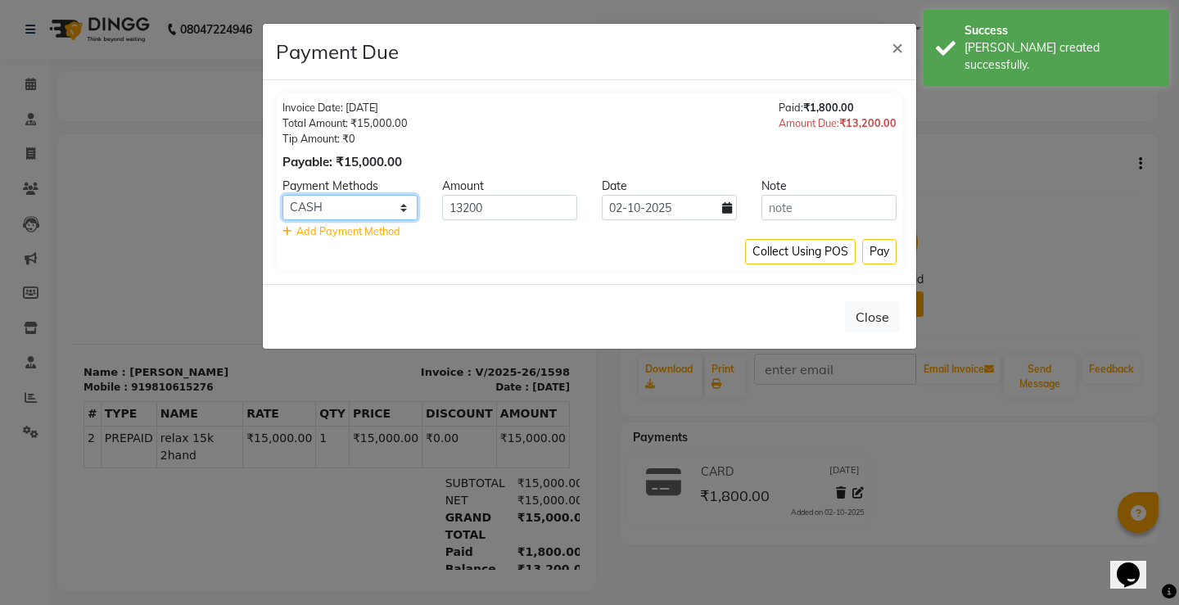
click at [405, 205] on select "CASH CARD GPay PhonePe UPI" at bounding box center [350, 207] width 135 height 25
select select "2"
click at [283, 195] on select "CASH CARD GPay PhonePe UPI" at bounding box center [350, 207] width 135 height 25
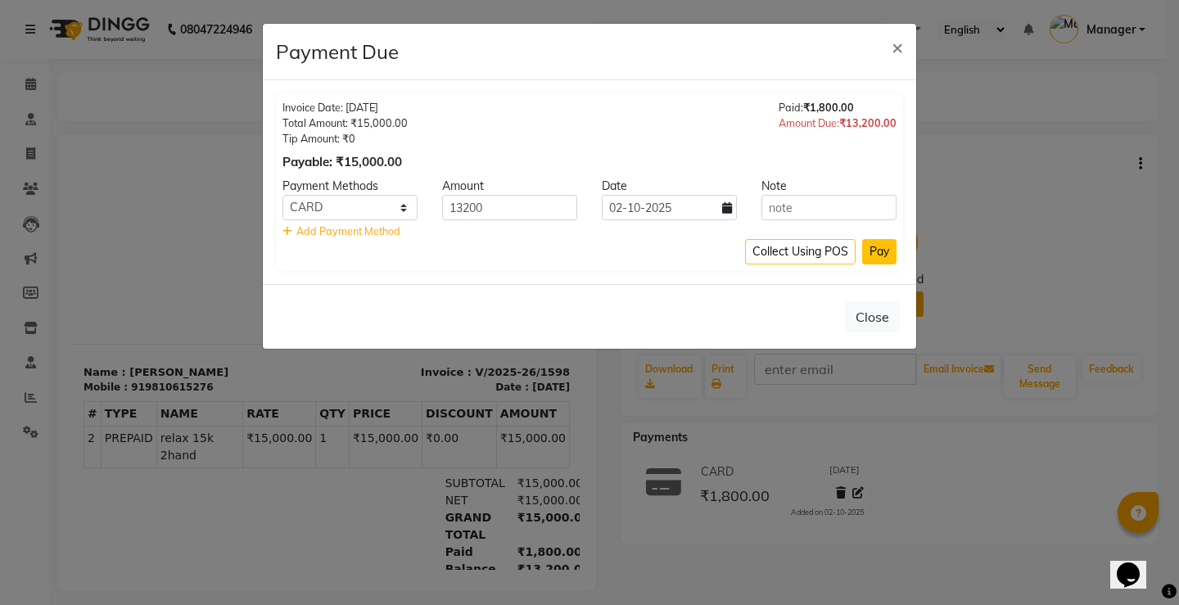
click at [883, 260] on button "Pay" at bounding box center [879, 251] width 34 height 25
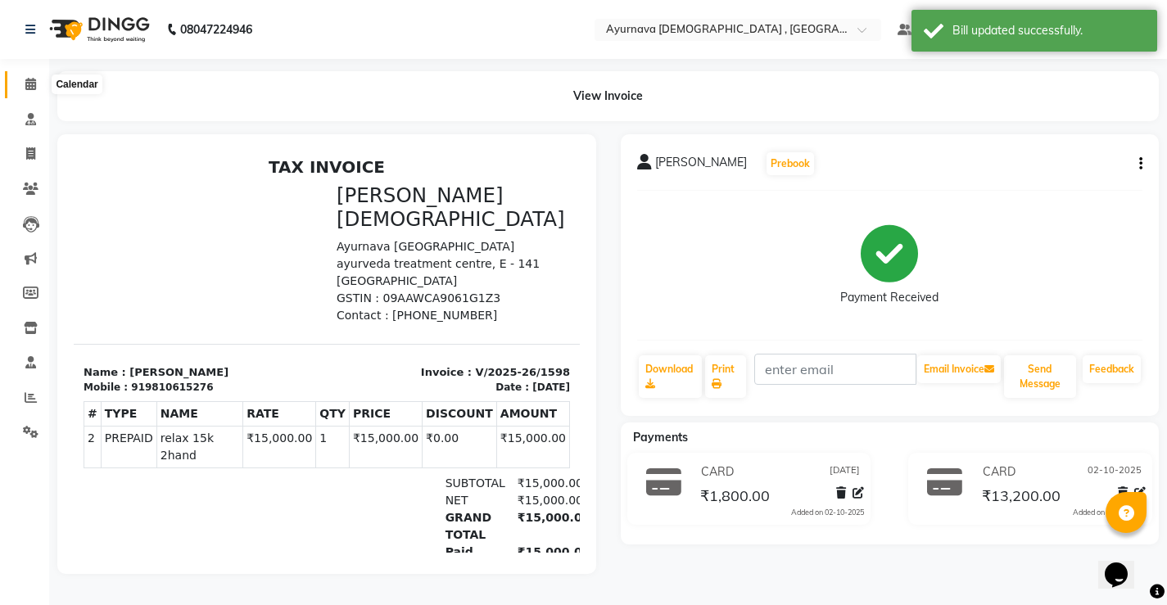
click at [32, 81] on icon at bounding box center [30, 84] width 11 height 12
